Goal: Task Accomplishment & Management: Manage account settings

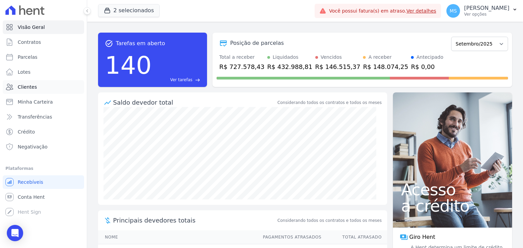
click at [20, 89] on span "Clientes" at bounding box center [27, 87] width 19 height 7
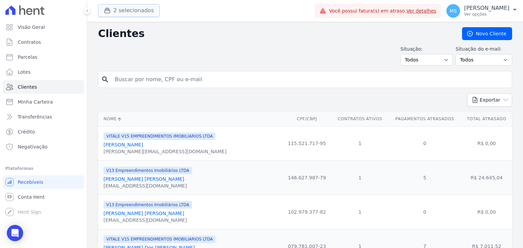
click at [130, 10] on button "2 selecionados" at bounding box center [129, 10] width 62 height 13
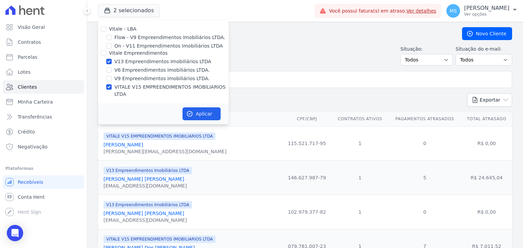
click at [305, 82] on input "search" at bounding box center [310, 80] width 398 height 14
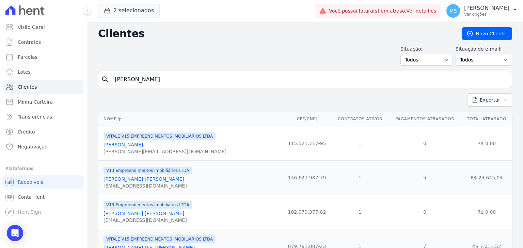
type input "[PERSON_NAME]"
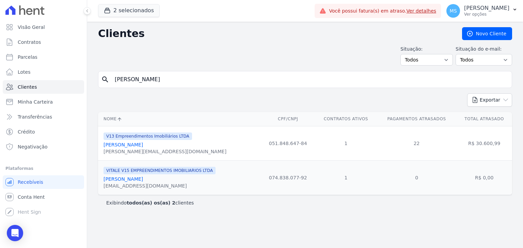
click at [132, 180] on link "[PERSON_NAME]" at bounding box center [122, 179] width 39 height 5
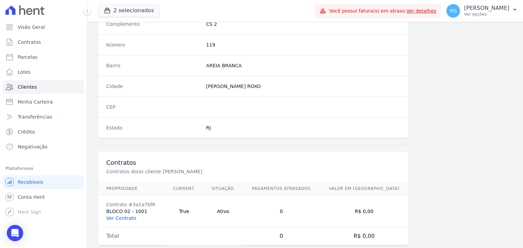
scroll to position [386, 0]
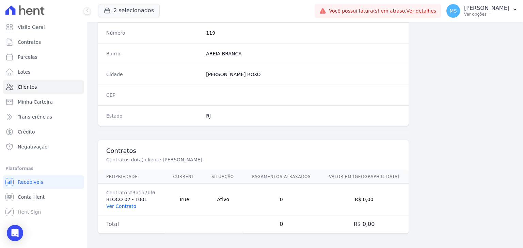
click at [116, 205] on link "Ver Contrato" at bounding box center [121, 206] width 30 height 5
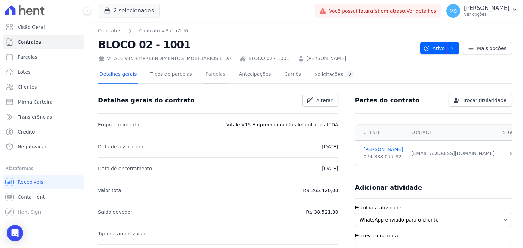
click at [210, 75] on link "Parcelas" at bounding box center [215, 75] width 22 height 18
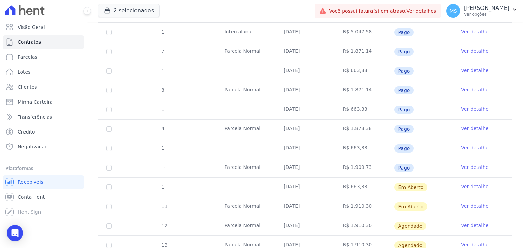
scroll to position [349, 0]
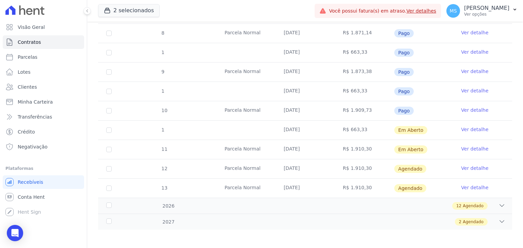
click at [473, 129] on link "Ver detalhe" at bounding box center [474, 129] width 27 height 7
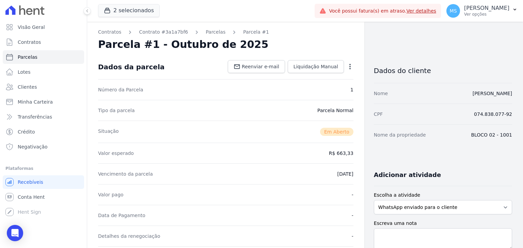
click at [349, 66] on icon "button" at bounding box center [349, 66] width 1 height 5
click at [314, 90] on link "Cancelar Cobrança" at bounding box center [321, 88] width 60 height 12
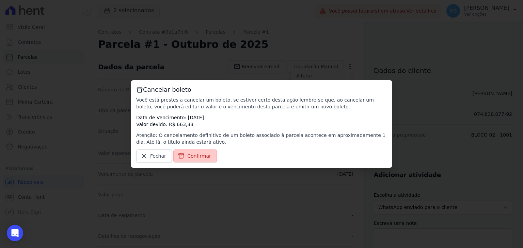
click at [191, 157] on span "Confirmar" at bounding box center [199, 156] width 24 height 7
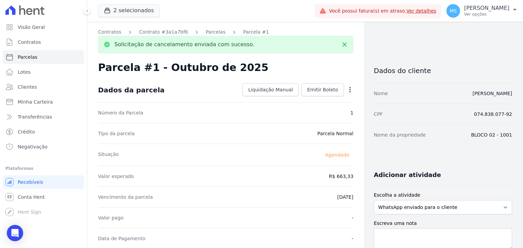
click at [207, 32] on link "Parcelas" at bounding box center [216, 32] width 20 height 7
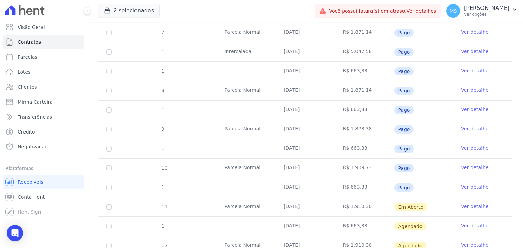
scroll to position [306, 0]
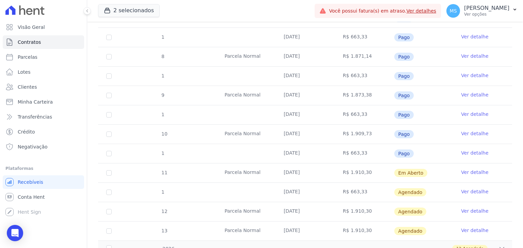
click at [470, 208] on link "Ver detalhe" at bounding box center [474, 211] width 27 height 7
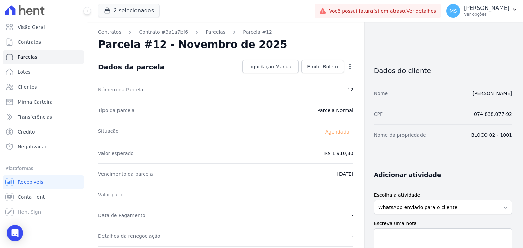
click at [348, 67] on icon "button" at bounding box center [349, 66] width 7 height 7
click at [206, 34] on link "Parcelas" at bounding box center [216, 32] width 20 height 7
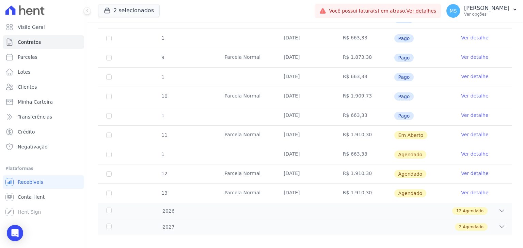
scroll to position [349, 0]
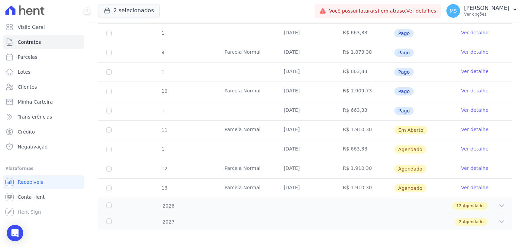
click at [472, 126] on link "Ver detalhe" at bounding box center [474, 129] width 27 height 7
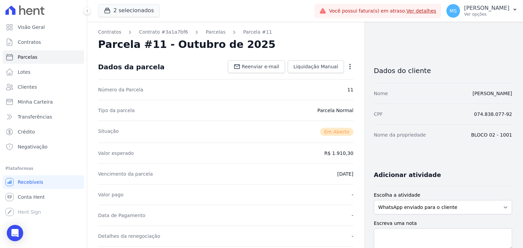
click at [348, 69] on icon "button" at bounding box center [349, 66] width 7 height 7
click at [327, 89] on link "Cancelar Cobrança" at bounding box center [321, 88] width 60 height 12
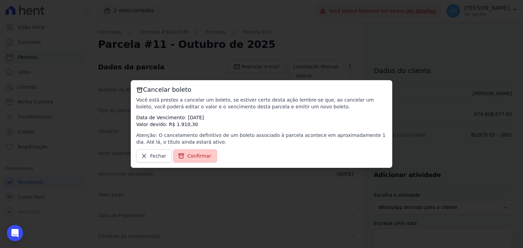
click at [193, 152] on link "Confirmar" at bounding box center [195, 156] width 44 height 13
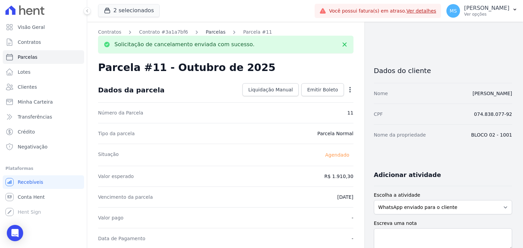
click at [206, 33] on link "Parcelas" at bounding box center [216, 32] width 20 height 7
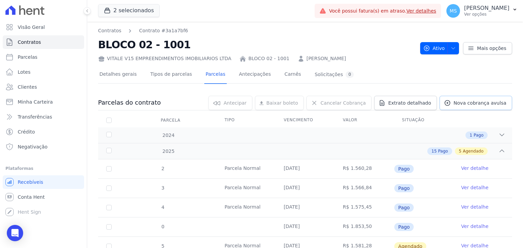
click at [484, 104] on span "Nova cobrança avulsa" at bounding box center [479, 103] width 53 height 7
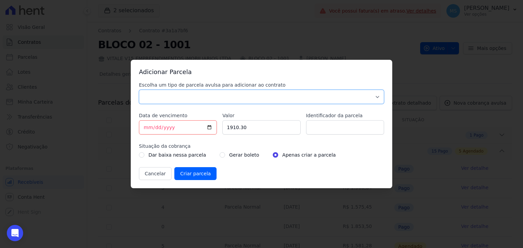
click at [161, 97] on select "Parcela Normal Sinal Caução Intercalada Chaves Pré Chaves Pós Chaves Taxas Quit…" at bounding box center [261, 97] width 245 height 14
select select "others"
click at [139, 90] on select "Parcela Normal Sinal Caução Intercalada Chaves Pré Chaves Pós Chaves Taxas Quit…" at bounding box center [261, 97] width 245 height 14
click at [145, 129] on input "[DATE]" at bounding box center [178, 127] width 78 height 14
type input "[DATE]"
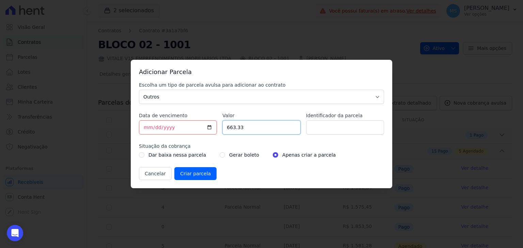
type input "663.33"
type input "V"
type input "BOLETO AVULSO - 342554"
click at [220, 157] on input "radio" at bounding box center [222, 154] width 5 height 5
radio input "true"
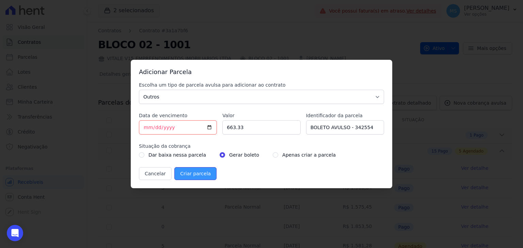
click at [193, 177] on input "Criar parcela" at bounding box center [195, 173] width 42 height 13
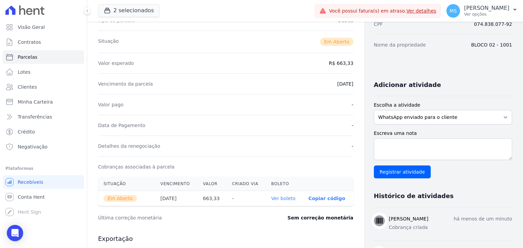
scroll to position [102, 0]
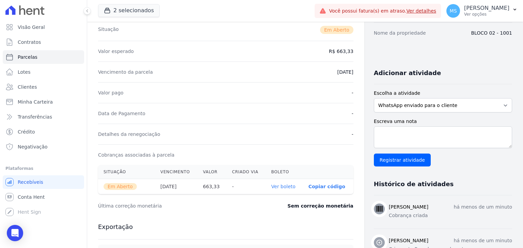
click at [282, 187] on link "Ver boleto" at bounding box center [283, 186] width 24 height 5
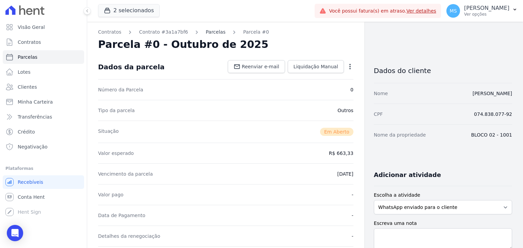
click at [206, 31] on link "Parcelas" at bounding box center [216, 32] width 20 height 7
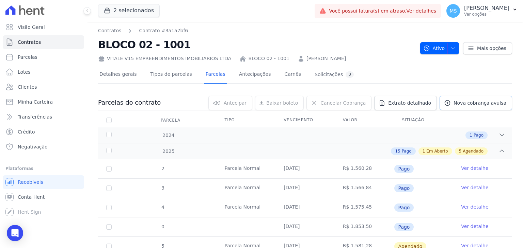
click at [471, 103] on span "Nova cobrança avulsa" at bounding box center [479, 103] width 53 height 7
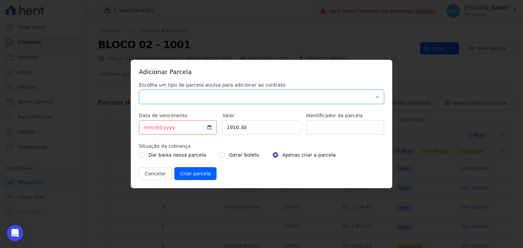
click at [147, 94] on select "Parcela Normal Sinal Caução Intercalada Chaves Pré Chaves Pós Chaves Taxas Quit…" at bounding box center [261, 97] width 245 height 14
select select "others"
click at [139, 90] on select "Parcela Normal Sinal Caução Intercalada Chaves Pré Chaves Pós Chaves Taxas Quit…" at bounding box center [261, 97] width 245 height 14
click at [146, 128] on input "[DATE]" at bounding box center [178, 127] width 78 height 14
type input "[DATE]"
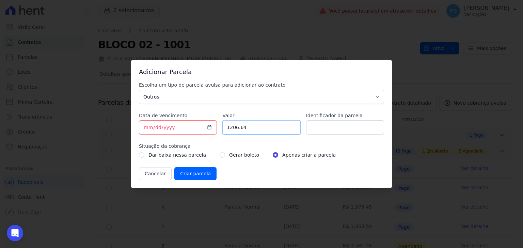
type input "1206.64"
type input "BOLETO AVULSO - 342540"
click at [220, 153] on input "radio" at bounding box center [222, 154] width 5 height 5
radio input "true"
click at [187, 176] on input "Criar parcela" at bounding box center [195, 173] width 42 height 13
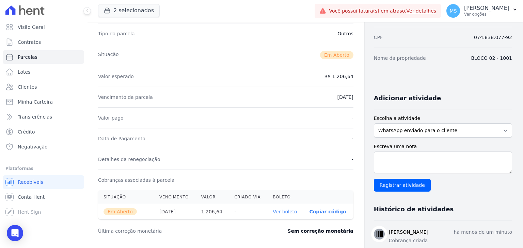
scroll to position [102, 0]
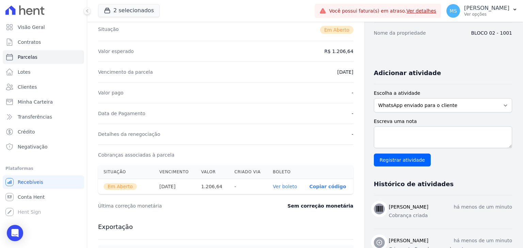
click at [290, 187] on link "Ver boleto" at bounding box center [285, 186] width 24 height 5
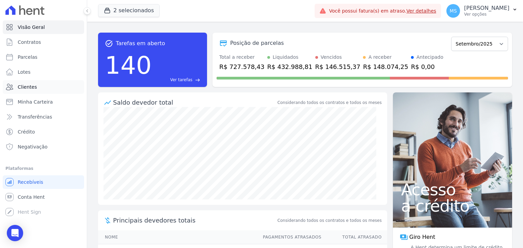
click at [31, 86] on span "Clientes" at bounding box center [27, 87] width 19 height 7
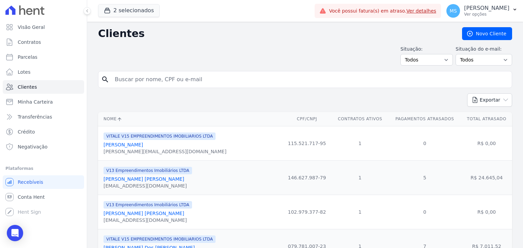
click at [147, 84] on input "search" at bounding box center [310, 80] width 398 height 14
type input "JULIANA"
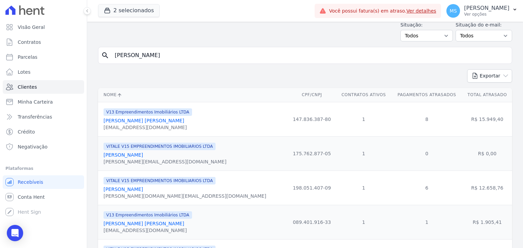
scroll to position [34, 0]
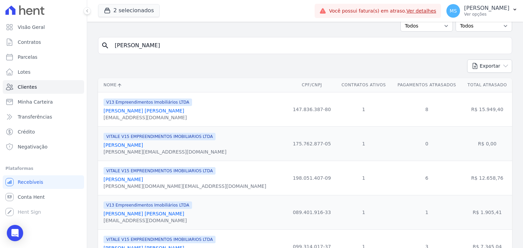
click at [136, 182] on link "Juliana Carvalho Ferreira" at bounding box center [122, 179] width 39 height 5
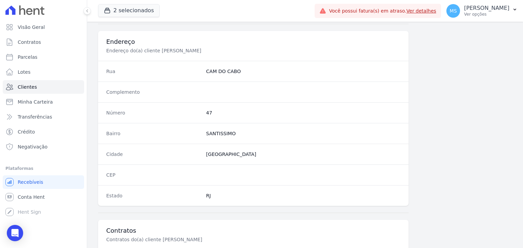
scroll to position [386, 0]
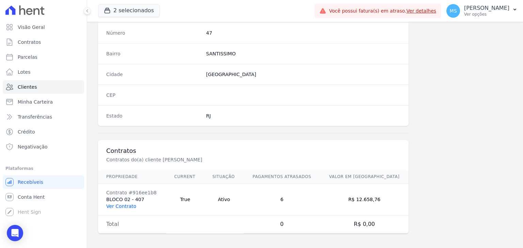
click at [125, 204] on link "Ver Contrato" at bounding box center [121, 206] width 30 height 5
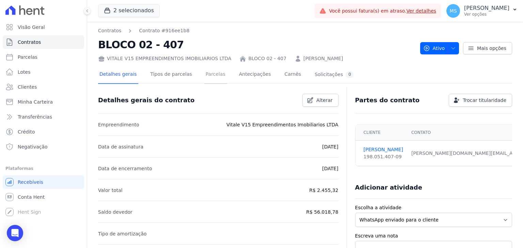
click at [204, 75] on link "Parcelas" at bounding box center [215, 75] width 22 height 18
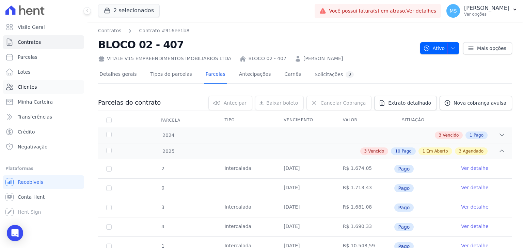
click at [36, 88] on link "Clientes" at bounding box center [43, 87] width 81 height 14
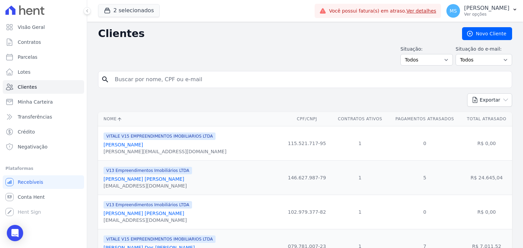
click at [165, 75] on input "search" at bounding box center [310, 80] width 398 height 14
type input "KARLA NAIARA"
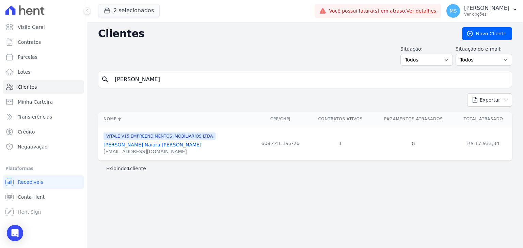
click at [184, 76] on input "KARLA NAIARA" at bounding box center [310, 80] width 398 height 14
click at [131, 149] on div "karla_nay_2014@outlook.com" at bounding box center [159, 151] width 112 height 7
click at [141, 143] on link "Karla Naiara Miranda Amorim" at bounding box center [152, 144] width 98 height 5
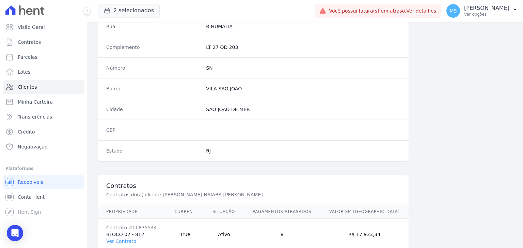
scroll to position [386, 0]
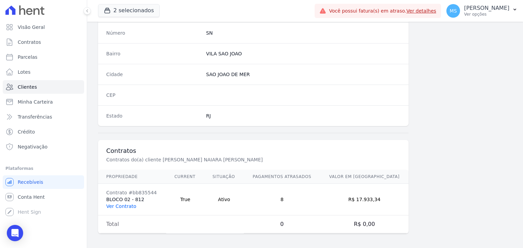
click at [120, 204] on link "Ver Contrato" at bounding box center [121, 206] width 30 height 5
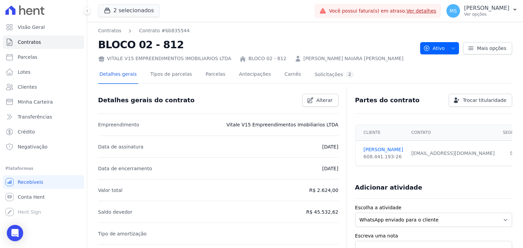
click at [220, 75] on div "Detalhes gerais Tipos de parcelas Parcelas Antecipações Carnês Solicitações 2" at bounding box center [226, 75] width 257 height 18
click at [207, 77] on link "Parcelas" at bounding box center [215, 75] width 22 height 18
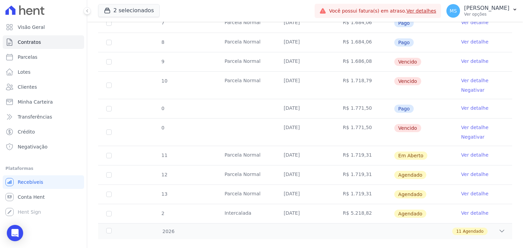
scroll to position [300, 0]
